Goal: Task Accomplishment & Management: Manage account settings

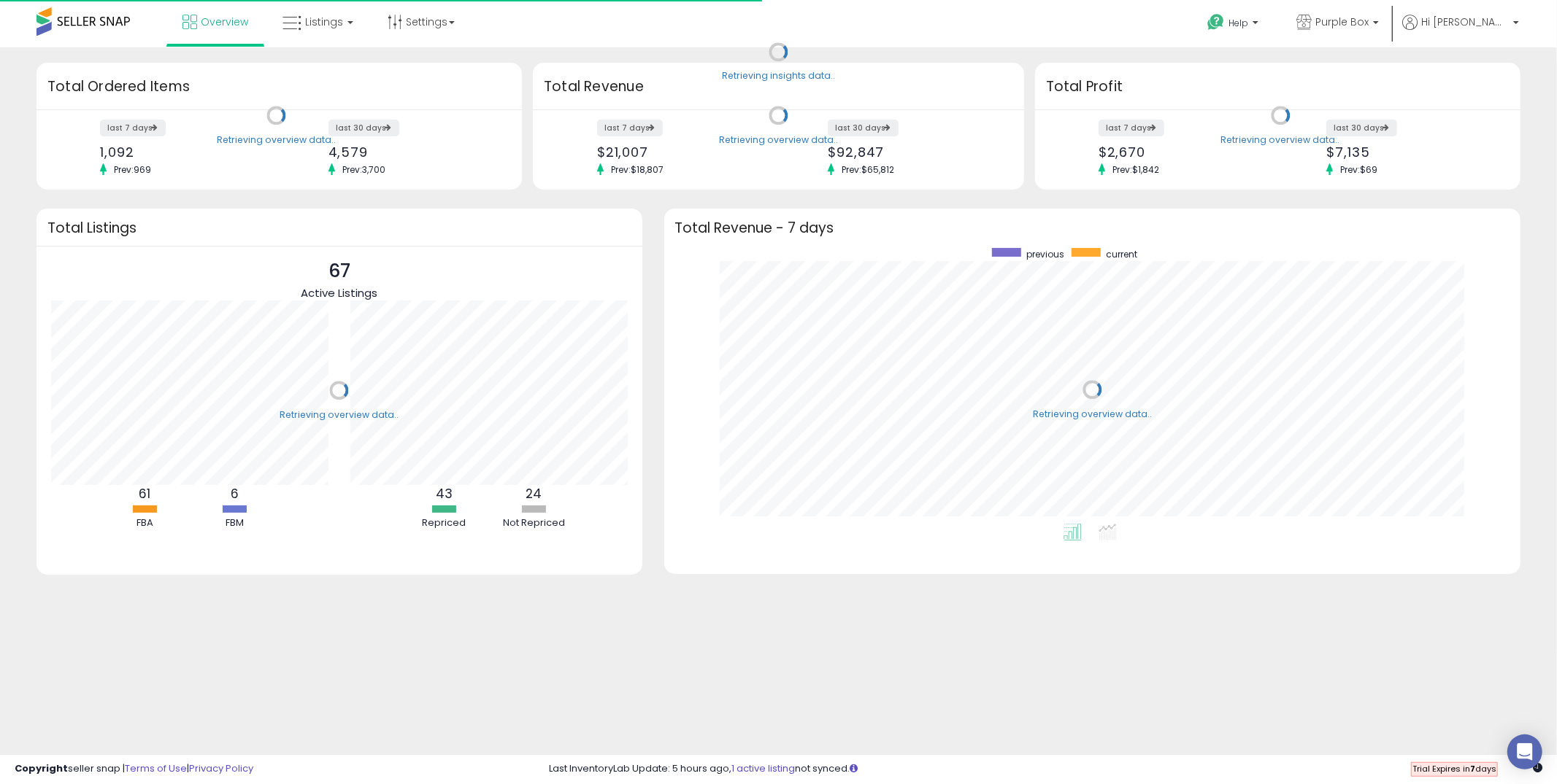
scroll to position [276, 827]
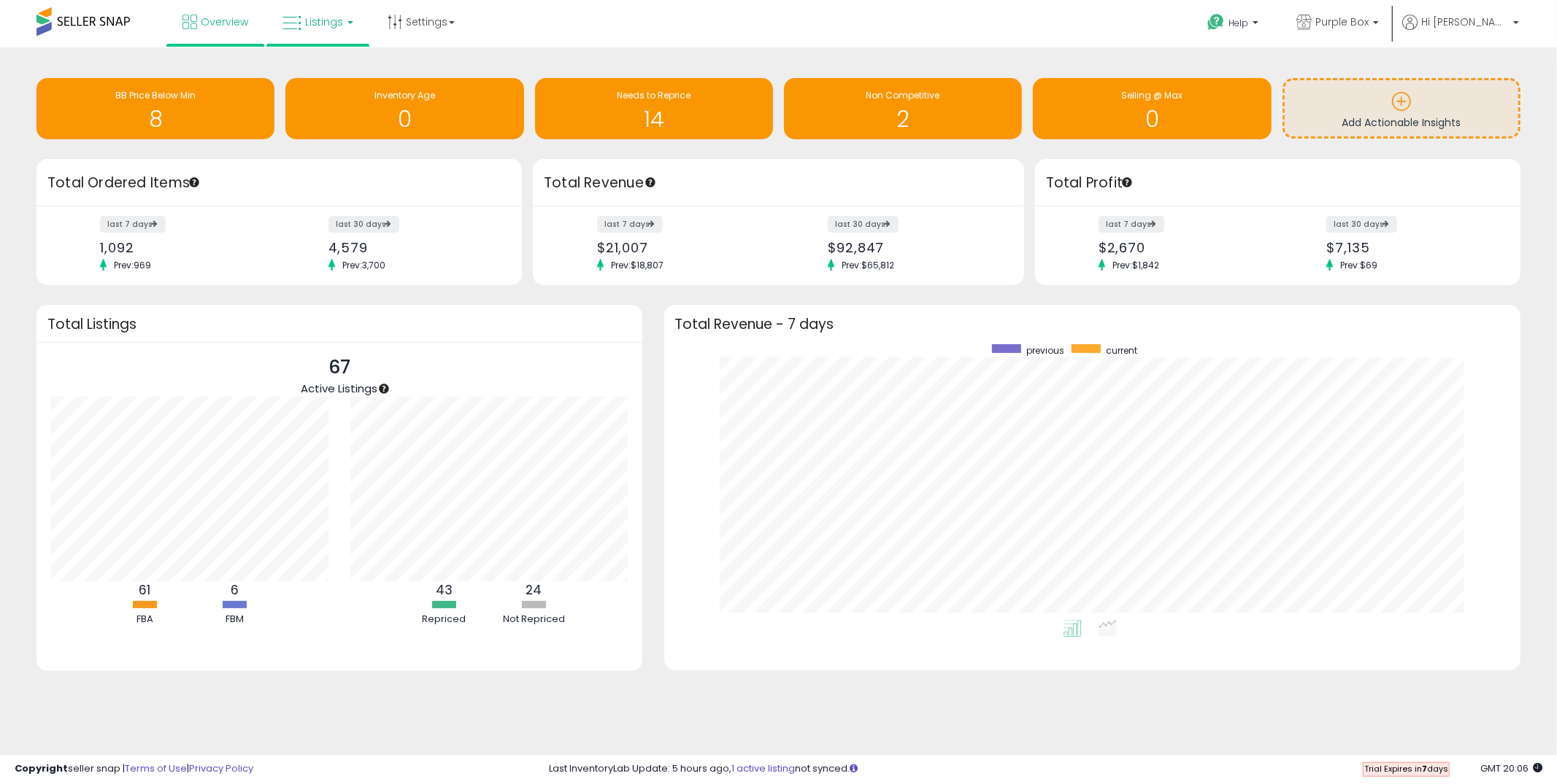
click at [322, 21] on span "Listings" at bounding box center [324, 22] width 38 height 15
click at [322, 62] on link at bounding box center [328, 74] width 100 height 29
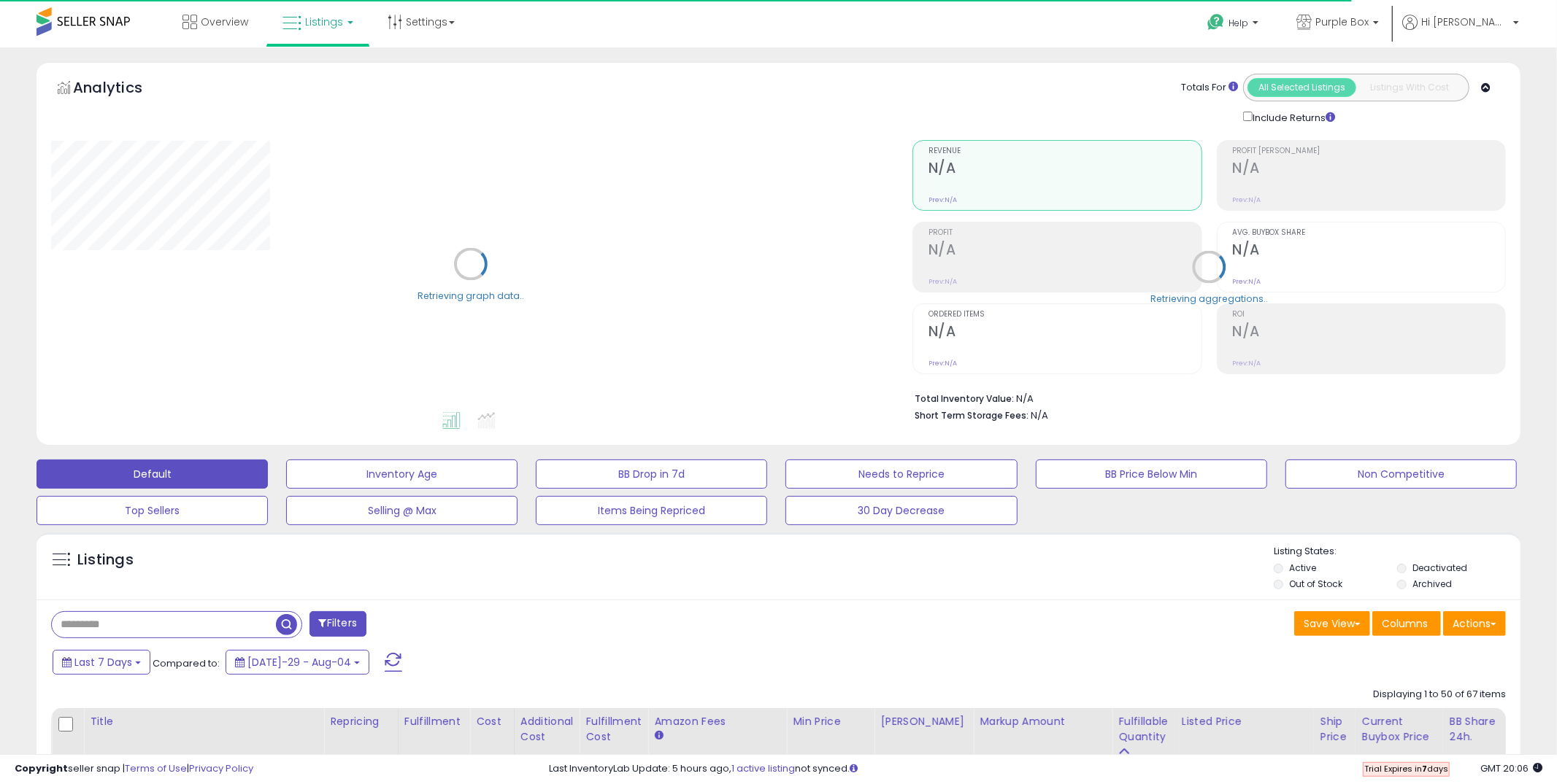
select select "**"
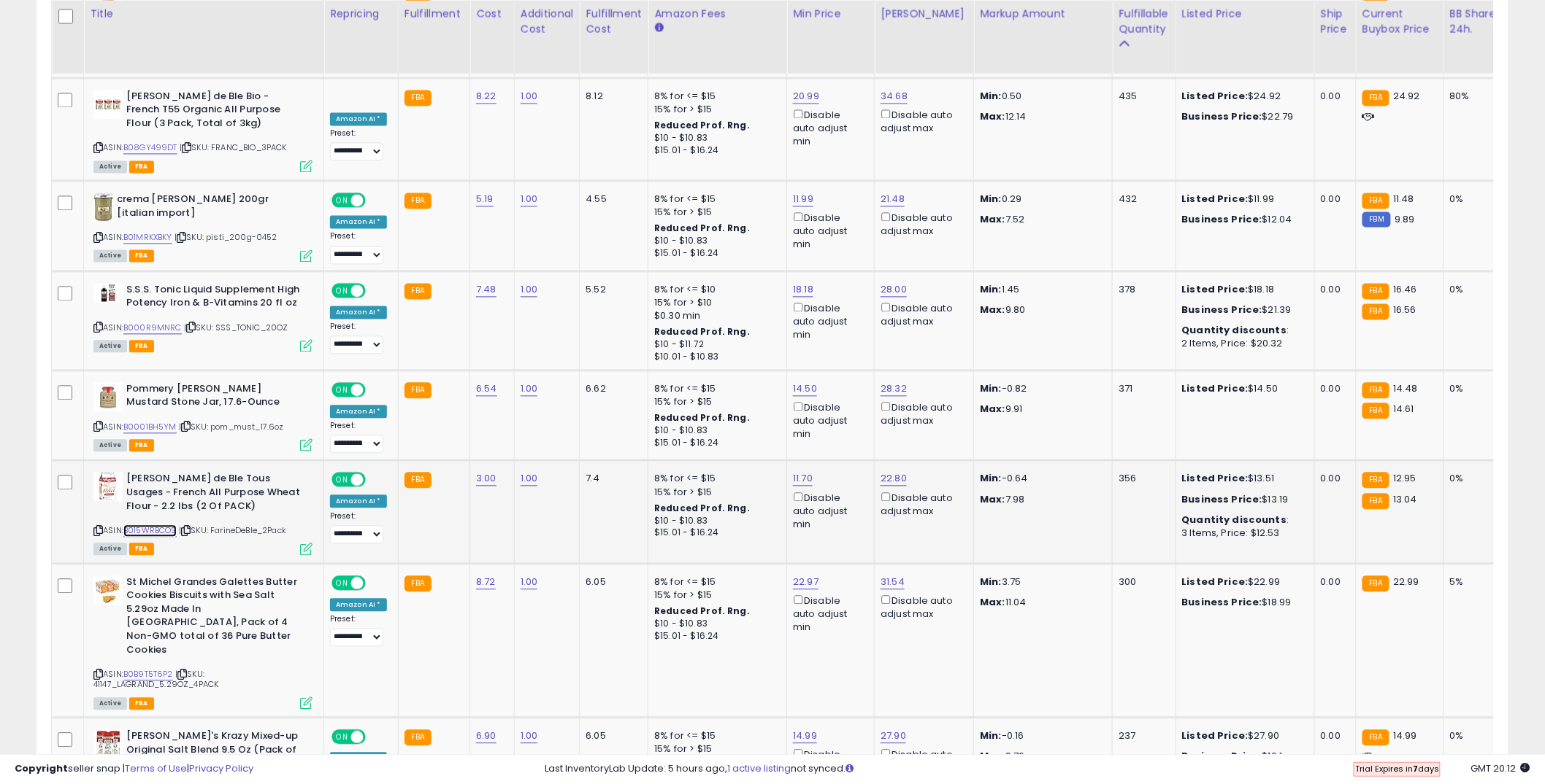
click at [156, 525] on link "B015WRBCOS" at bounding box center [150, 531] width 54 height 12
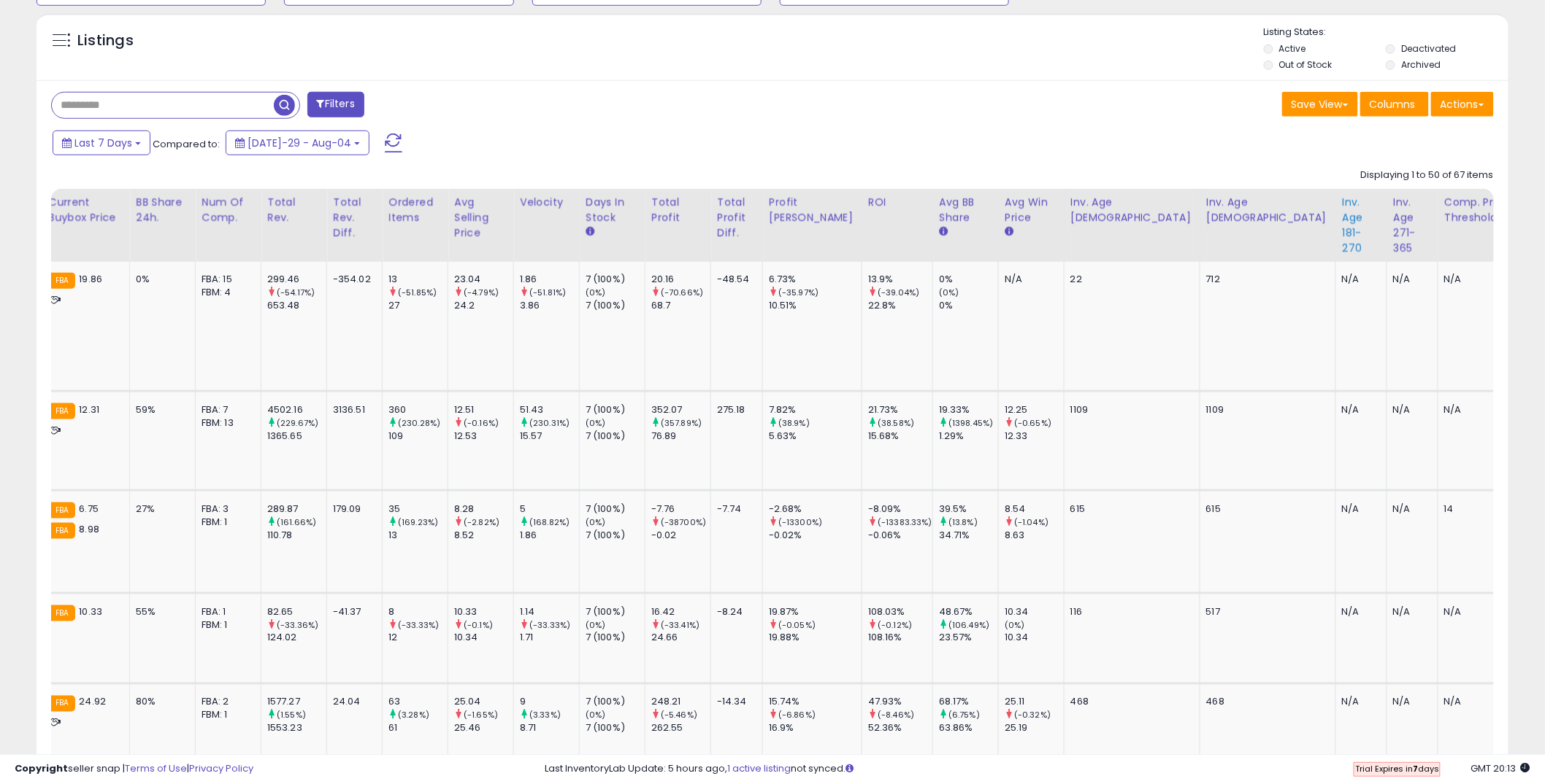
click at [1341, 237] on div "Inv. Age 181-270" at bounding box center [1360, 225] width 39 height 62
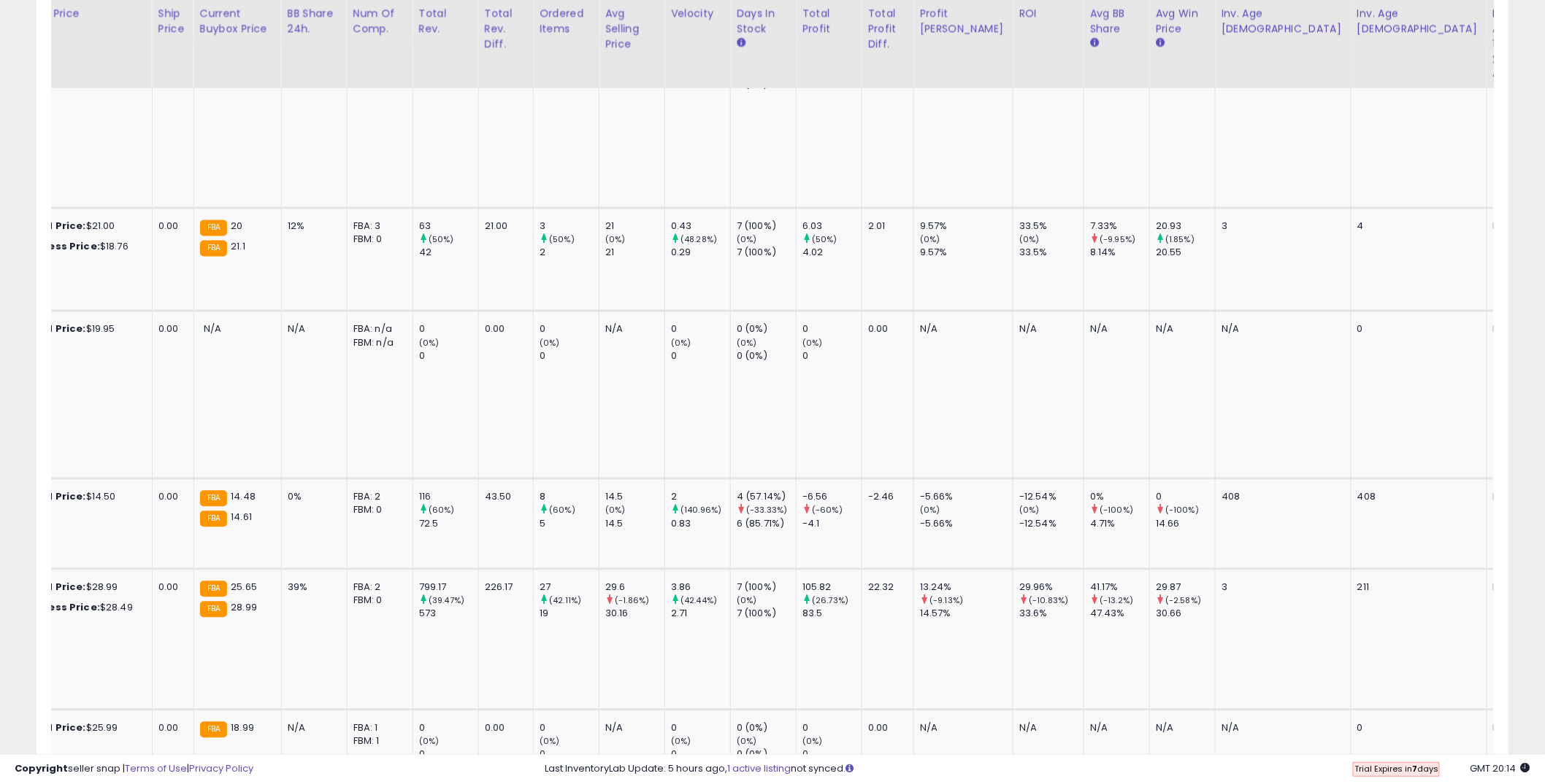
scroll to position [0, 1312]
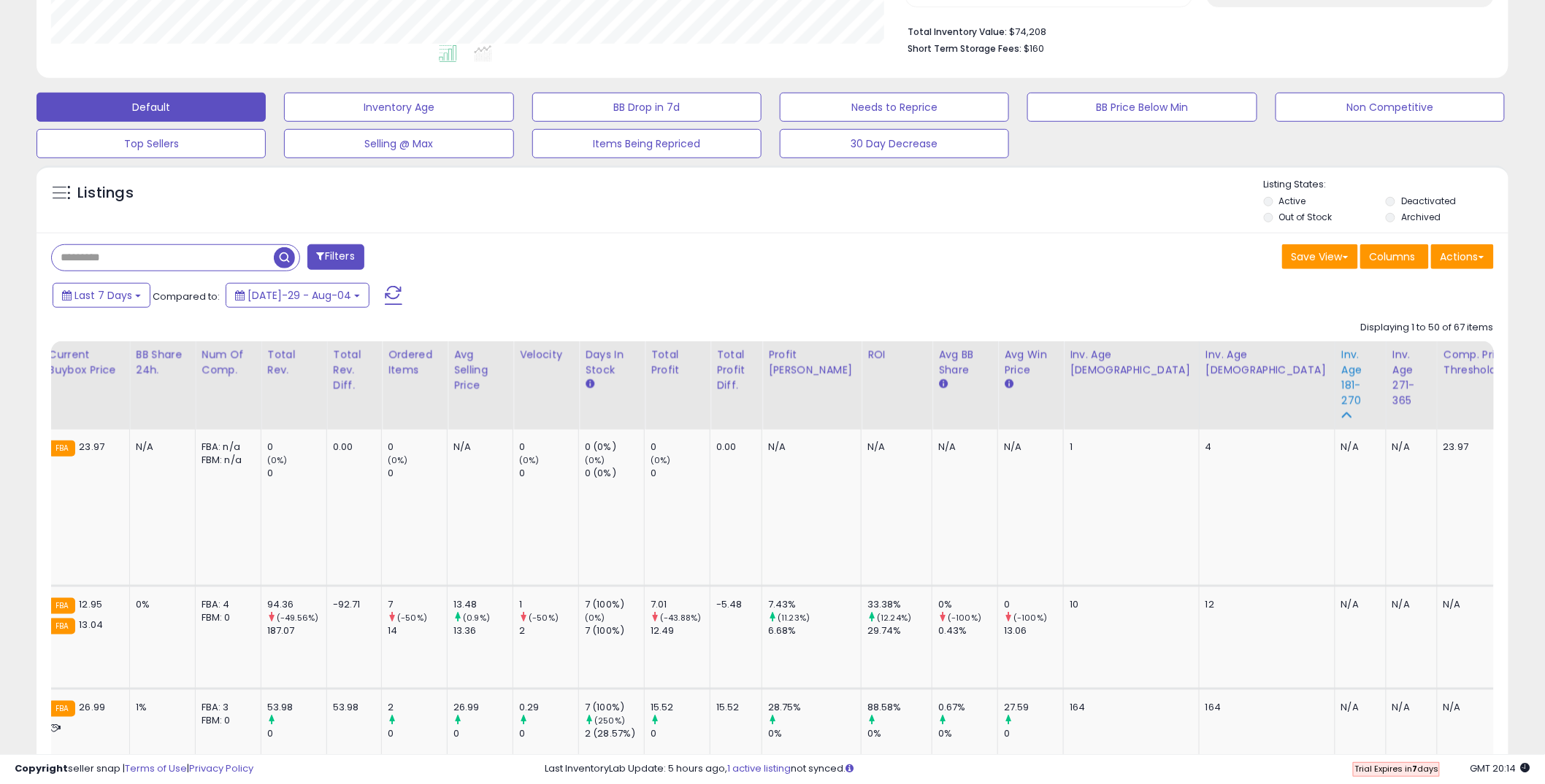
click at [1341, 387] on div "Inv. Age 181-270" at bounding box center [1360, 378] width 39 height 62
click at [1116, 227] on div "Listings" at bounding box center [772, 202] width 1472 height 50
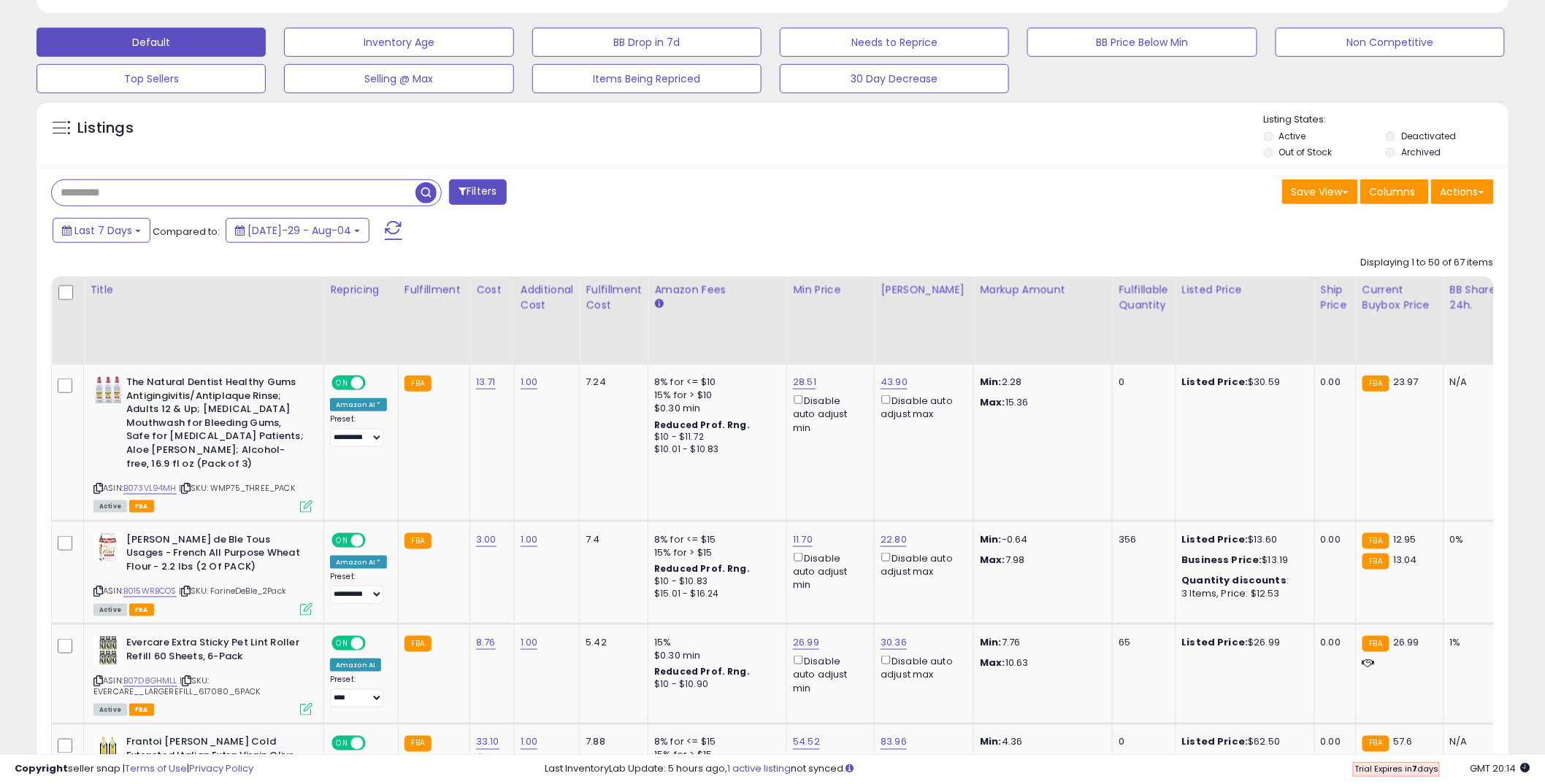
click at [121, 196] on input "text" at bounding box center [233, 194] width 363 height 26
type input "********"
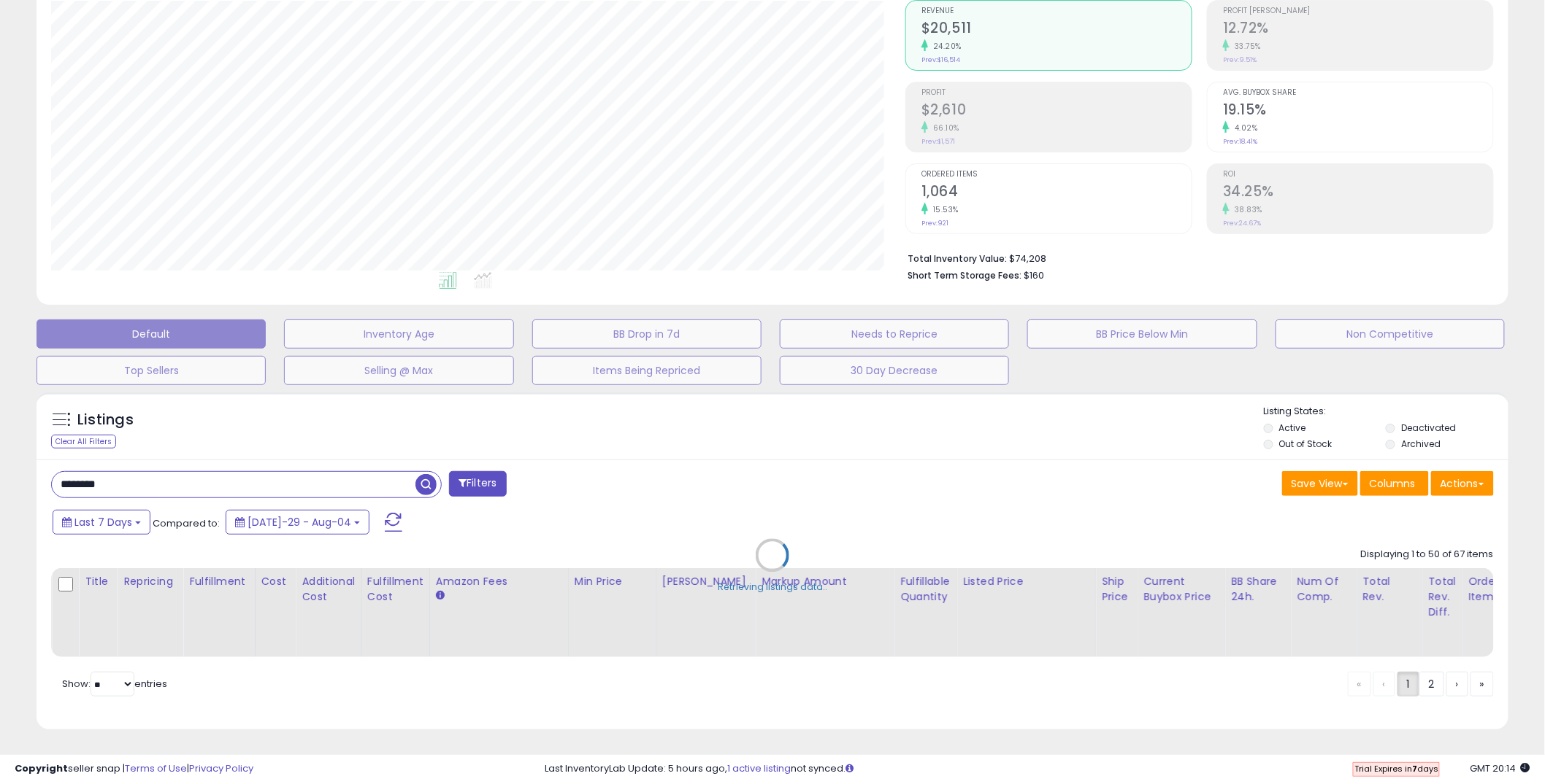
click at [284, 195] on div "Retrieving graph data.. Revenue (prev) Revenue" at bounding box center [467, 135] width 832 height 270
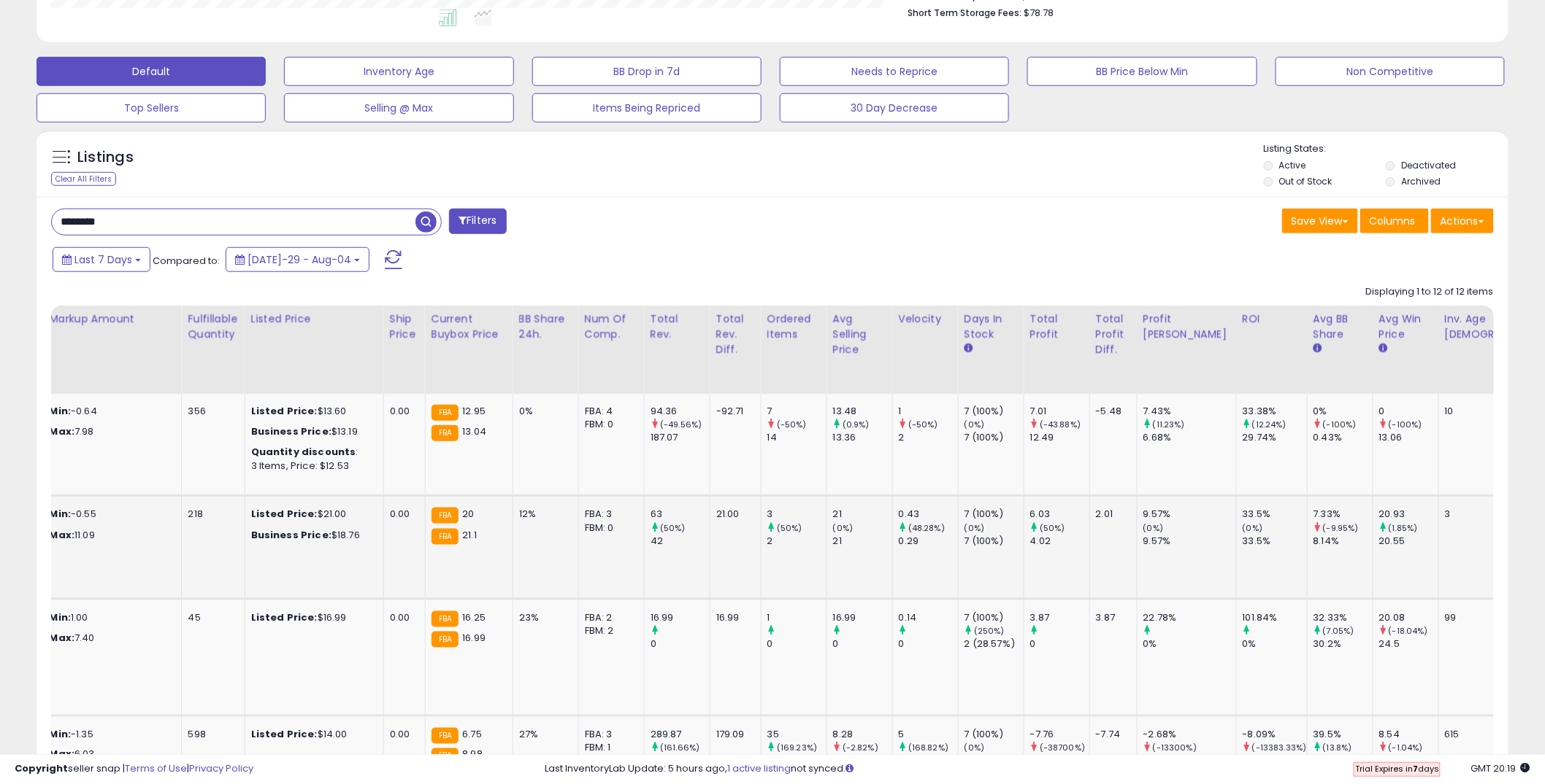
scroll to position [0, 933]
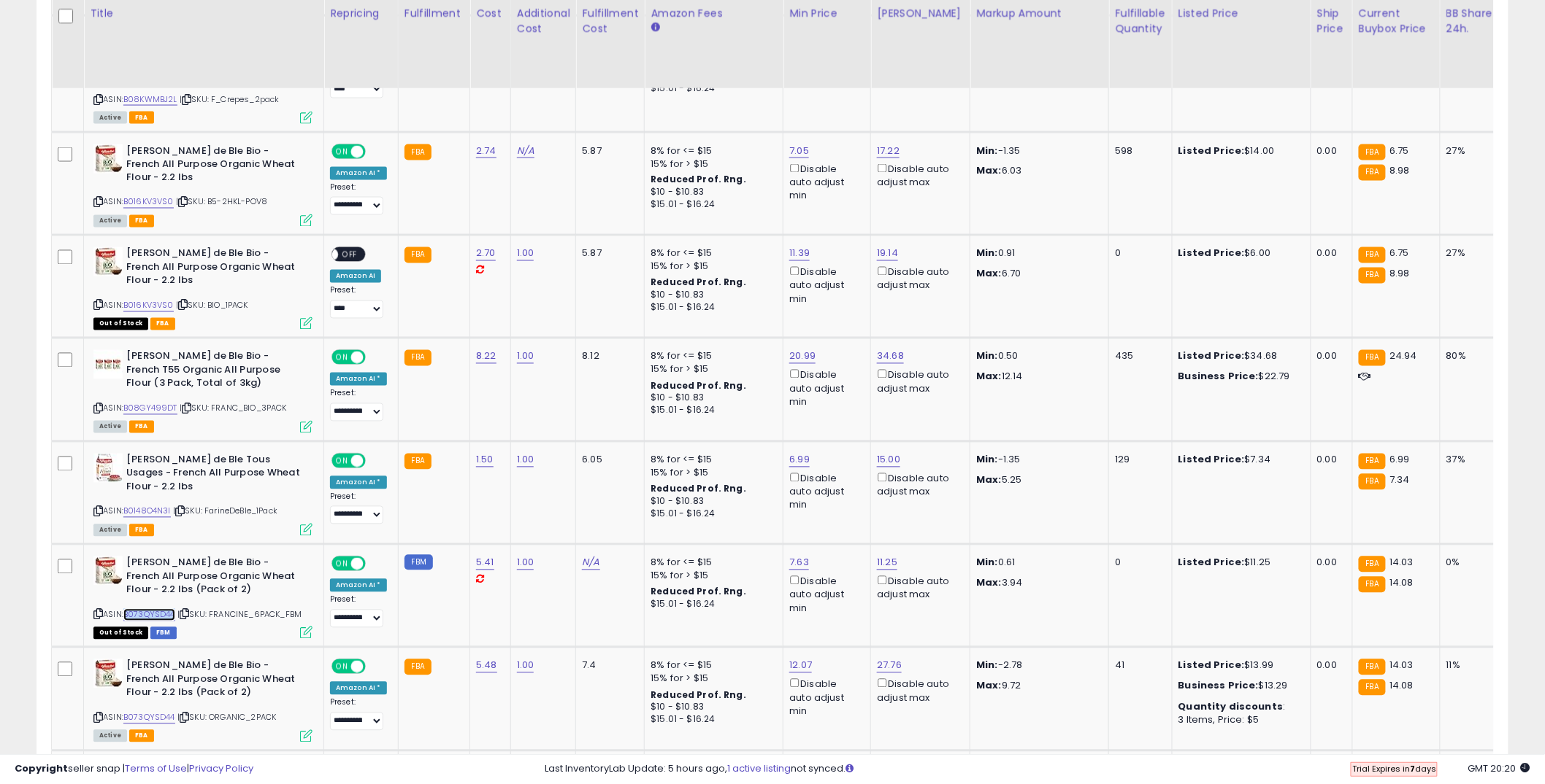
click at [123, 609] on link "B073QYSD44" at bounding box center [149, 615] width 52 height 12
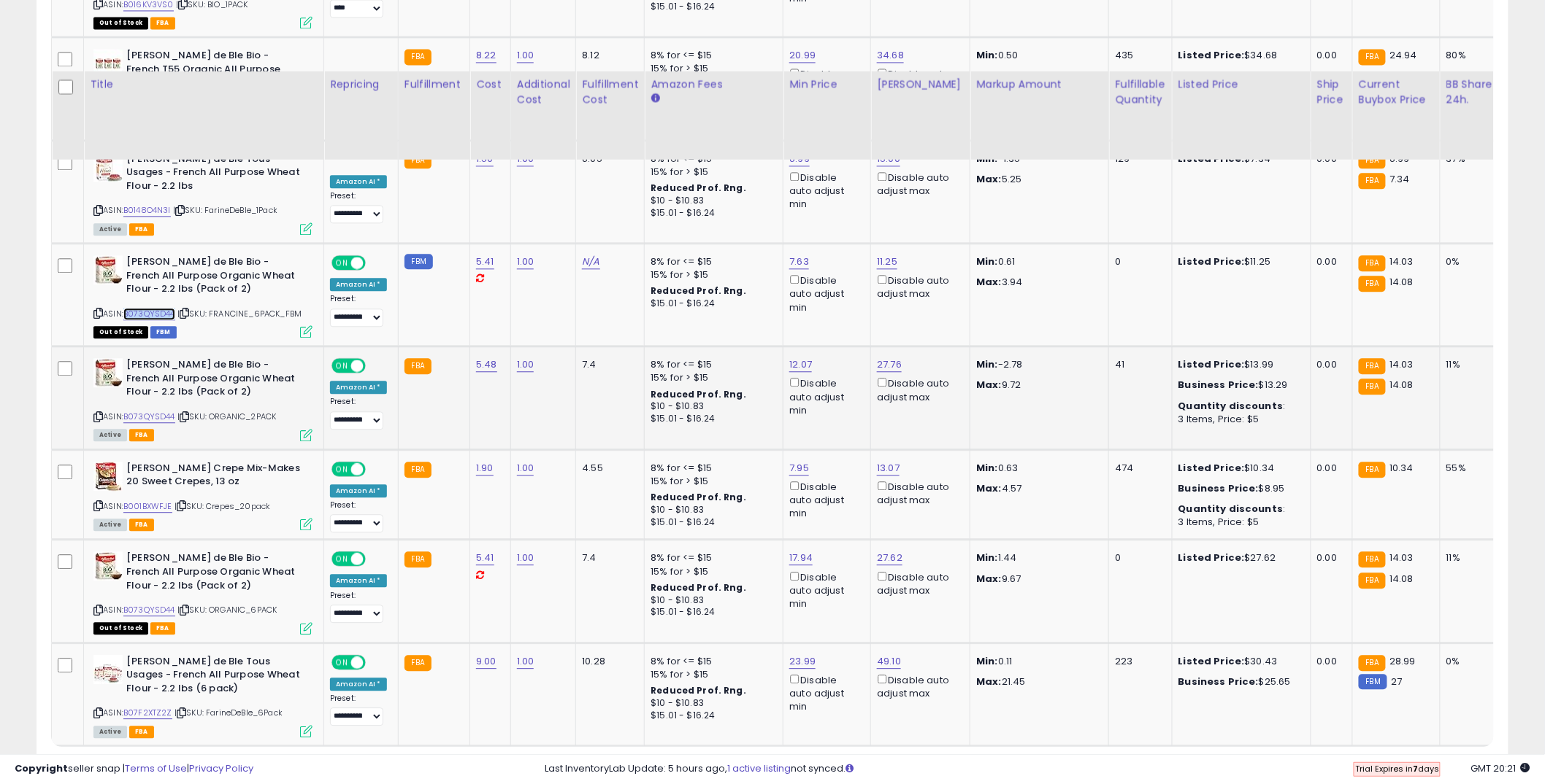
scroll to position [1359, 0]
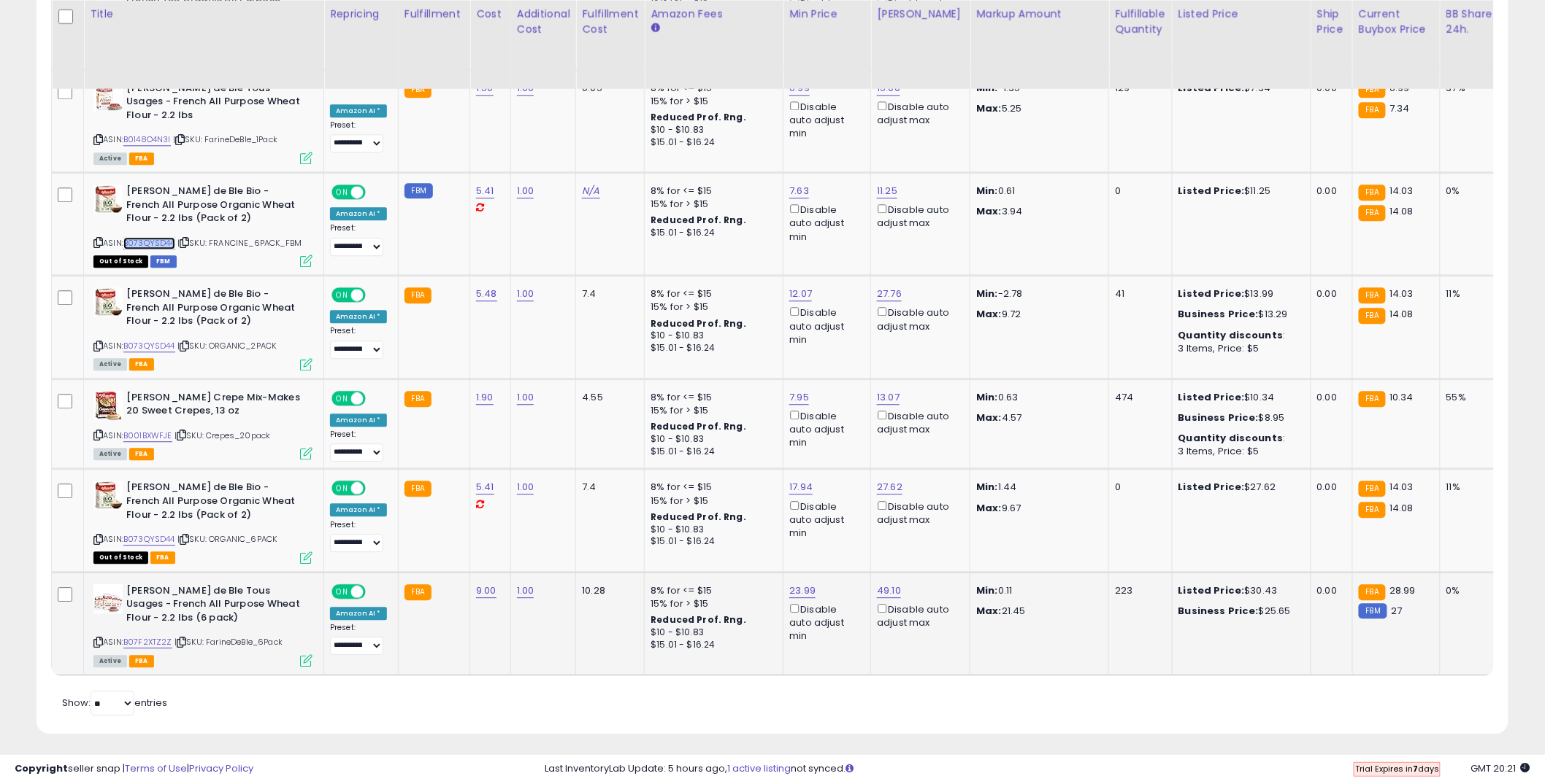
click at [351, 586] on span at bounding box center [357, 591] width 12 height 12
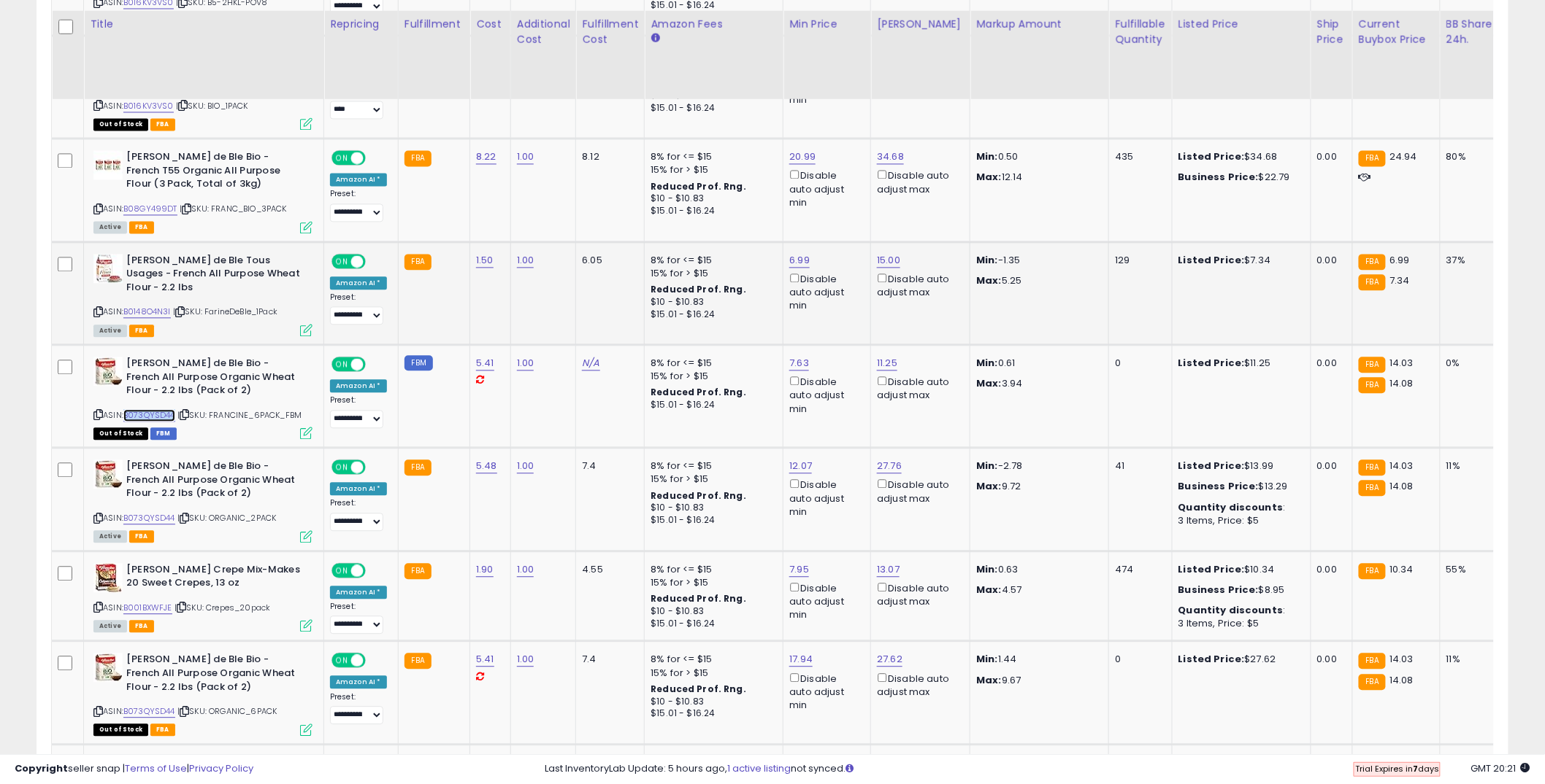
scroll to position [1172, 0]
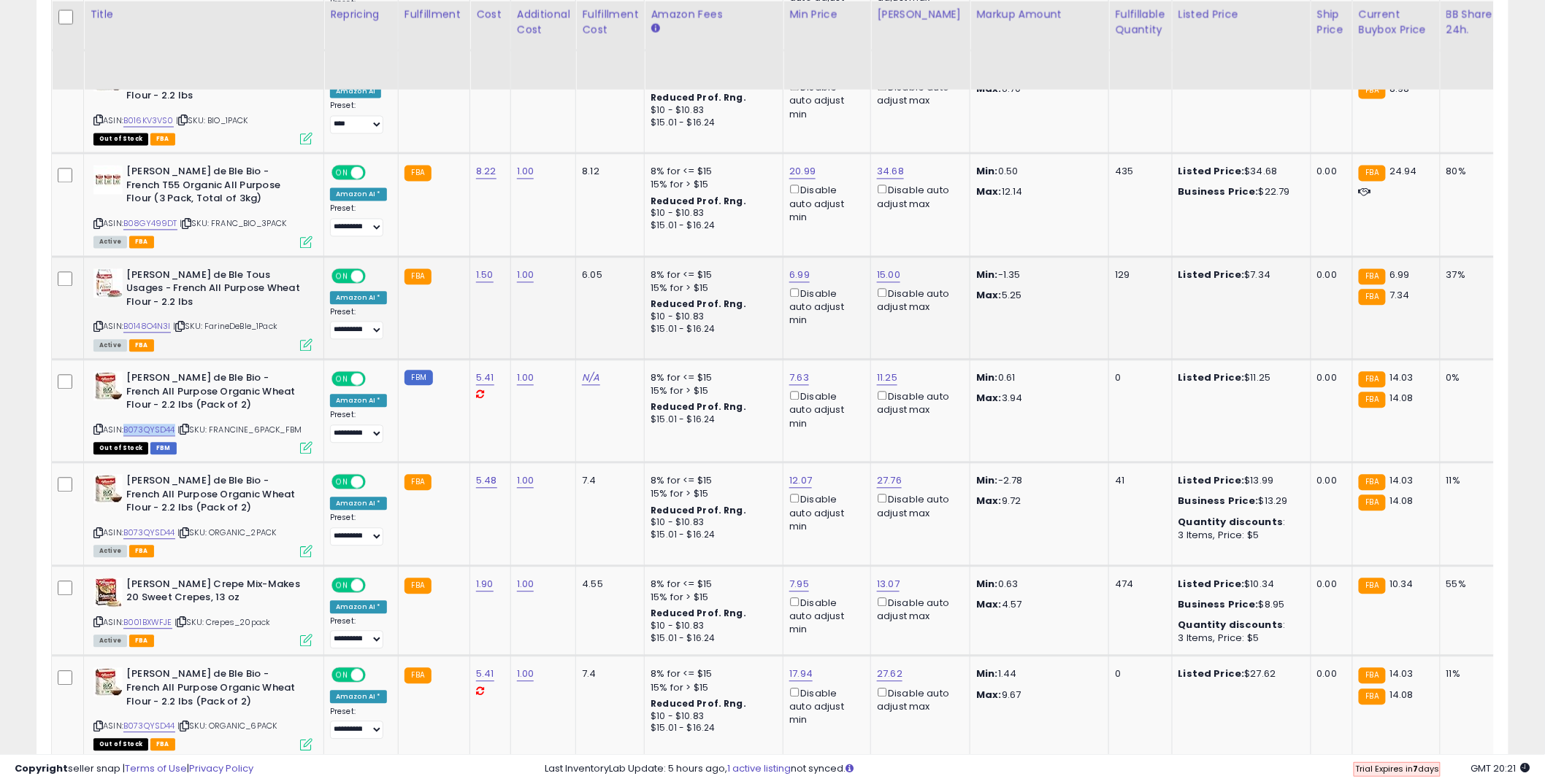
click at [345, 268] on div "ON OFF" at bounding box center [349, 275] width 35 height 15
click at [355, 269] on span at bounding box center [357, 275] width 12 height 12
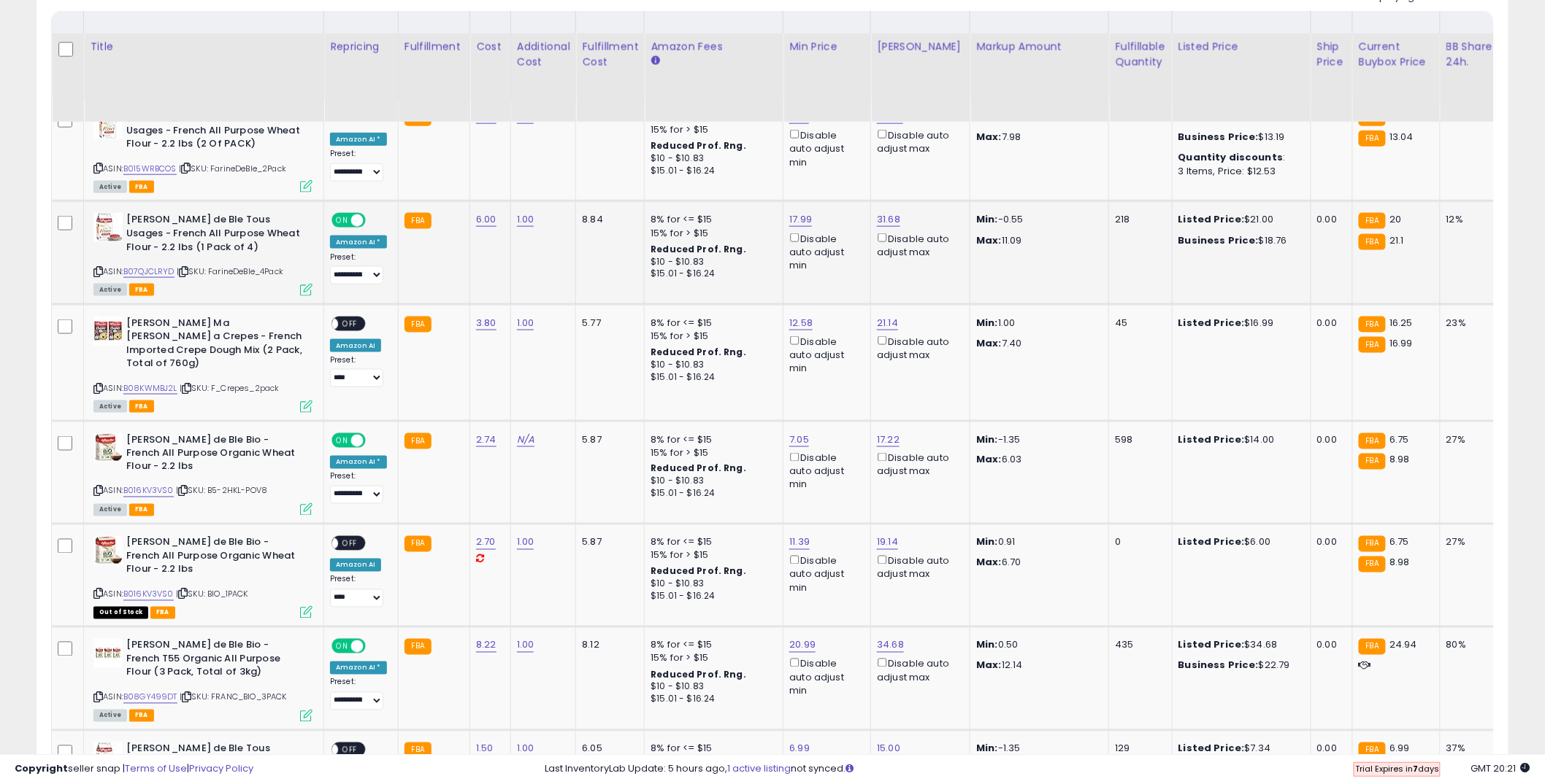
scroll to position [610, 0]
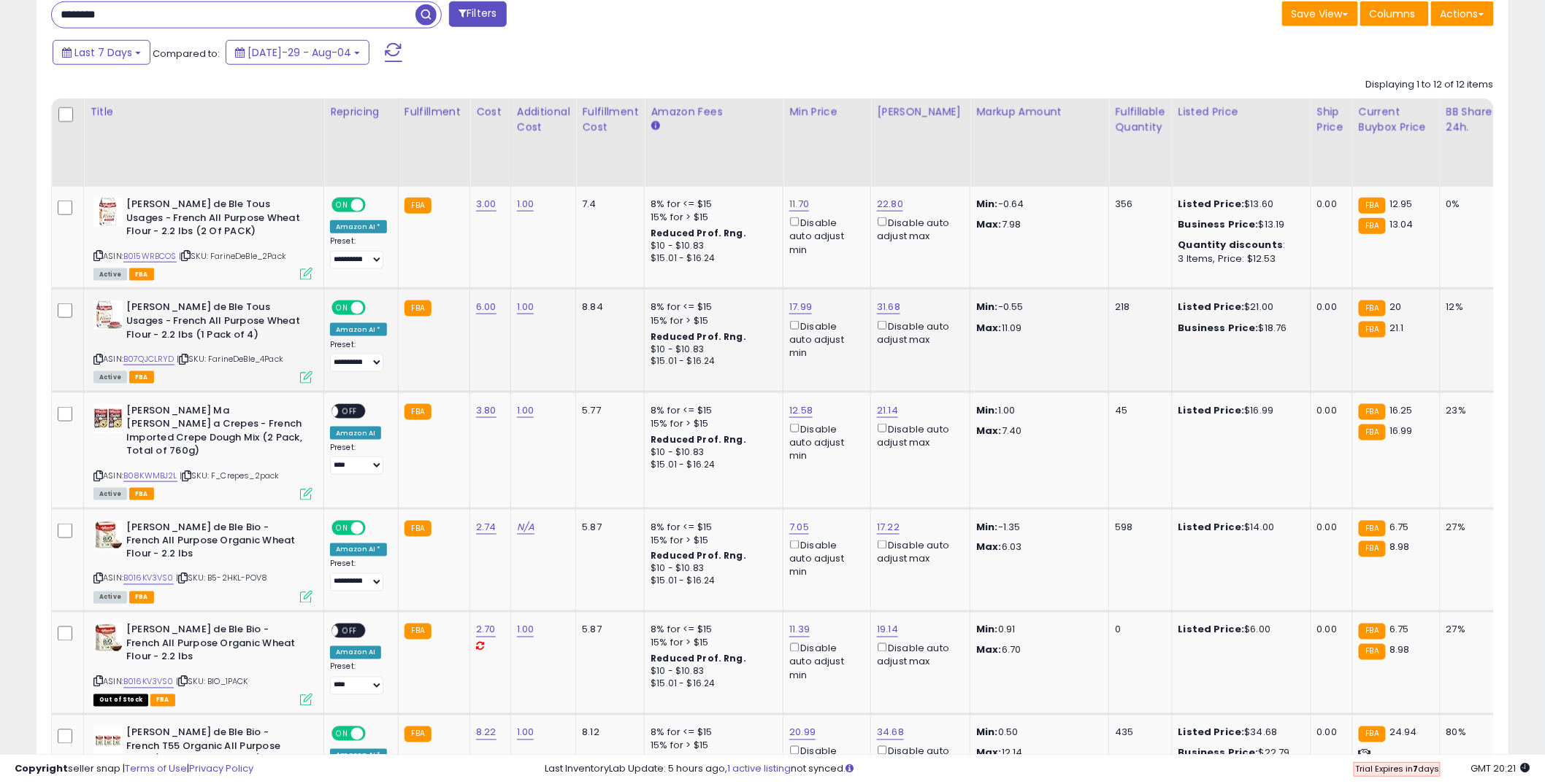
click at [354, 304] on span at bounding box center [357, 308] width 12 height 12
click at [347, 195] on td "**********" at bounding box center [360, 237] width 74 height 102
click at [347, 199] on span "ON" at bounding box center [342, 205] width 18 height 12
